Goal: Transaction & Acquisition: Book appointment/travel/reservation

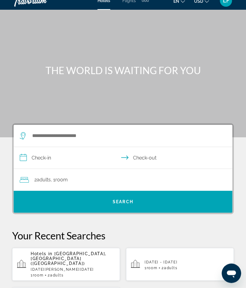
scroll to position [9, 0]
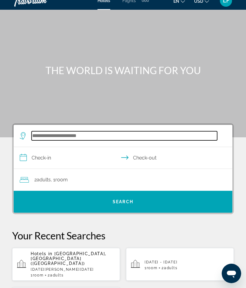
click at [39, 134] on input "Search hotel destination" at bounding box center [125, 135] width 186 height 9
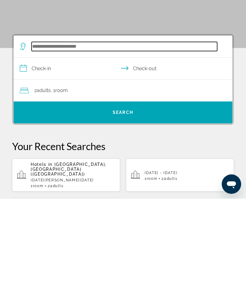
scroll to position [15, 0]
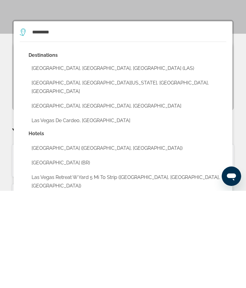
click at [41, 160] on button "[GEOGRAPHIC_DATA], [GEOGRAPHIC_DATA], [GEOGRAPHIC_DATA] (LAS)" at bounding box center [128, 166] width 198 height 12
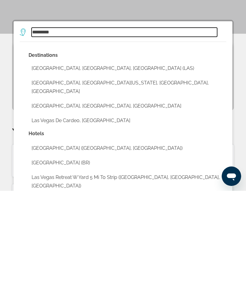
type input "**********"
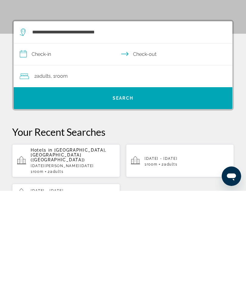
click at [38, 141] on input "**********" at bounding box center [124, 152] width 221 height 23
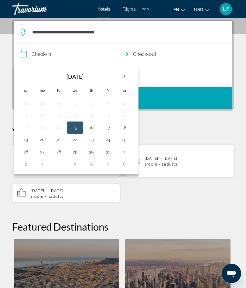
click at [126, 77] on th "Next month" at bounding box center [124, 76] width 16 height 13
click at [126, 78] on th "Next month" at bounding box center [124, 76] width 16 height 13
click at [26, 115] on button "7" at bounding box center [26, 115] width 10 height 9
click at [77, 117] on button "10" at bounding box center [75, 115] width 10 height 9
type input "**********"
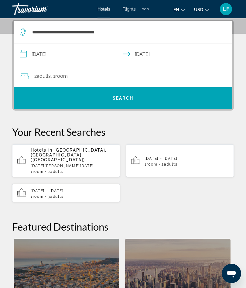
click at [115, 99] on span "Search" at bounding box center [123, 98] width 21 height 5
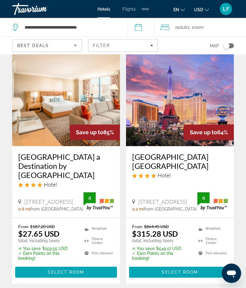
scroll to position [27, 0]
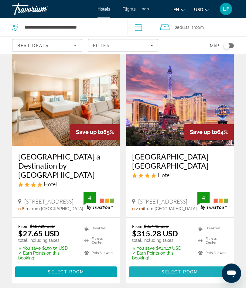
click at [161, 268] on span "Main content" at bounding box center [180, 272] width 102 height 15
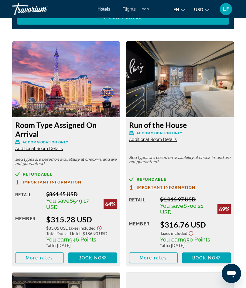
scroll to position [1082, 0]
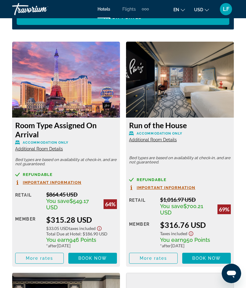
click at [147, 188] on span "Important Information" at bounding box center [166, 188] width 59 height 4
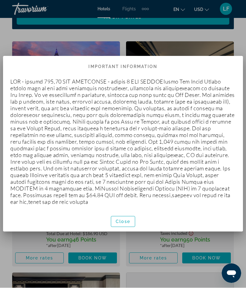
click at [125, 219] on span "Close" at bounding box center [123, 221] width 15 height 5
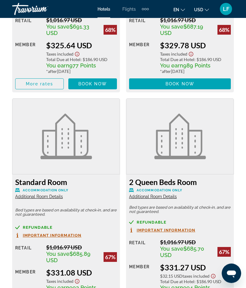
scroll to position [1479, 0]
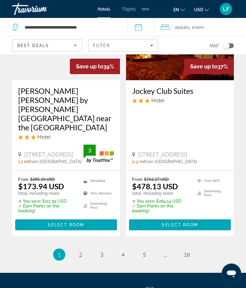
scroll to position [1317, 0]
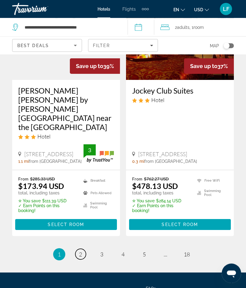
click at [81, 251] on span "2" at bounding box center [80, 254] width 3 height 7
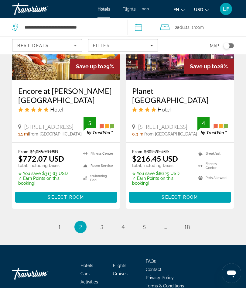
scroll to position [1283, 0]
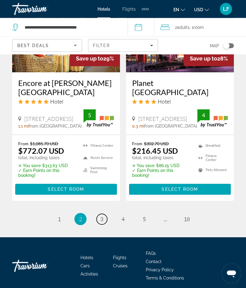
click at [103, 219] on span "3" at bounding box center [101, 219] width 3 height 7
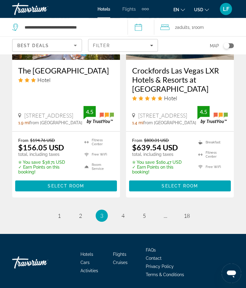
scroll to position [1283, 0]
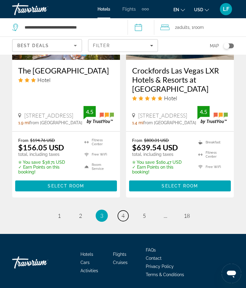
click at [123, 219] on span "4" at bounding box center [123, 215] width 3 height 7
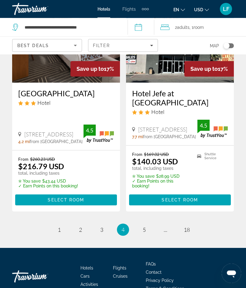
scroll to position [1272, 0]
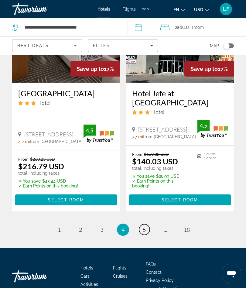
click at [146, 233] on span "5" at bounding box center [144, 229] width 3 height 7
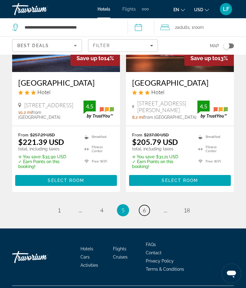
scroll to position [1301, 0]
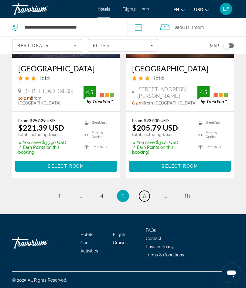
click at [145, 200] on span "6" at bounding box center [144, 196] width 3 height 7
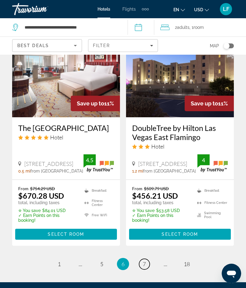
scroll to position [1289, 0]
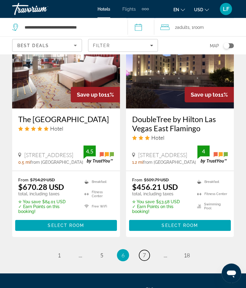
click at [148, 250] on link "page 7" at bounding box center [144, 255] width 11 height 11
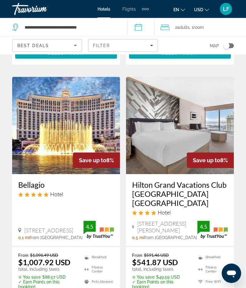
scroll to position [1238, 0]
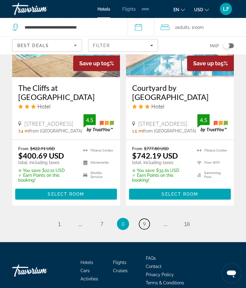
scroll to position [1319, 0]
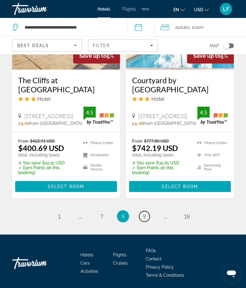
click at [147, 219] on link "page 9" at bounding box center [144, 217] width 11 height 11
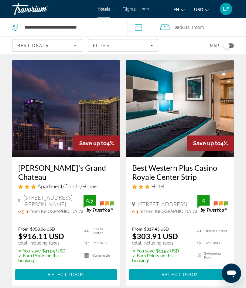
scroll to position [1250, 0]
